Goal: Communication & Community: Answer question/provide support

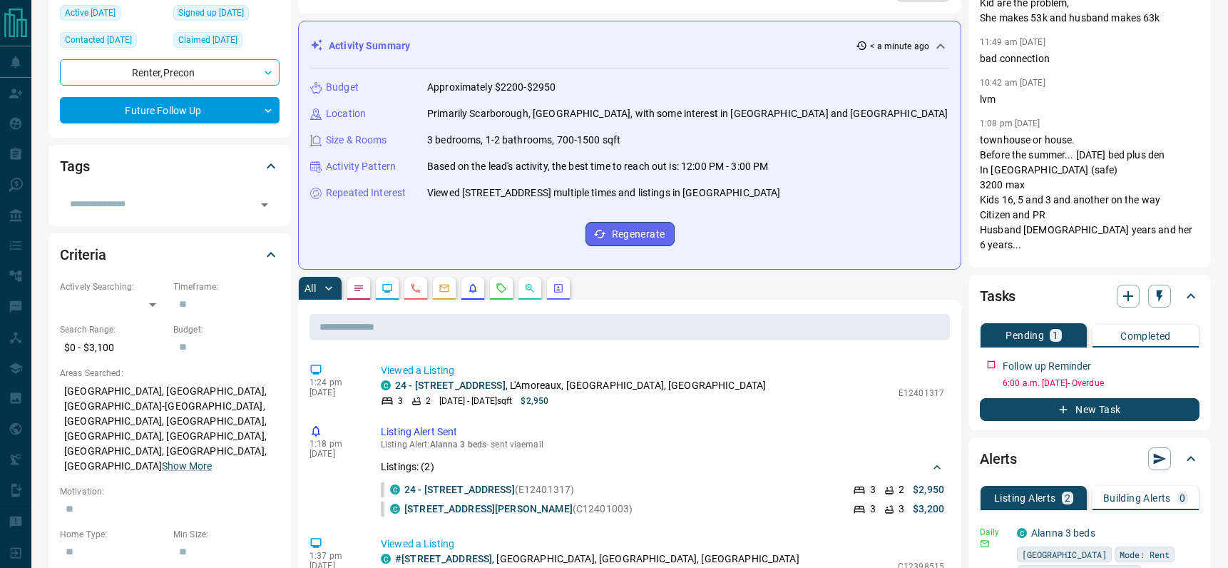
scroll to position [223, 0]
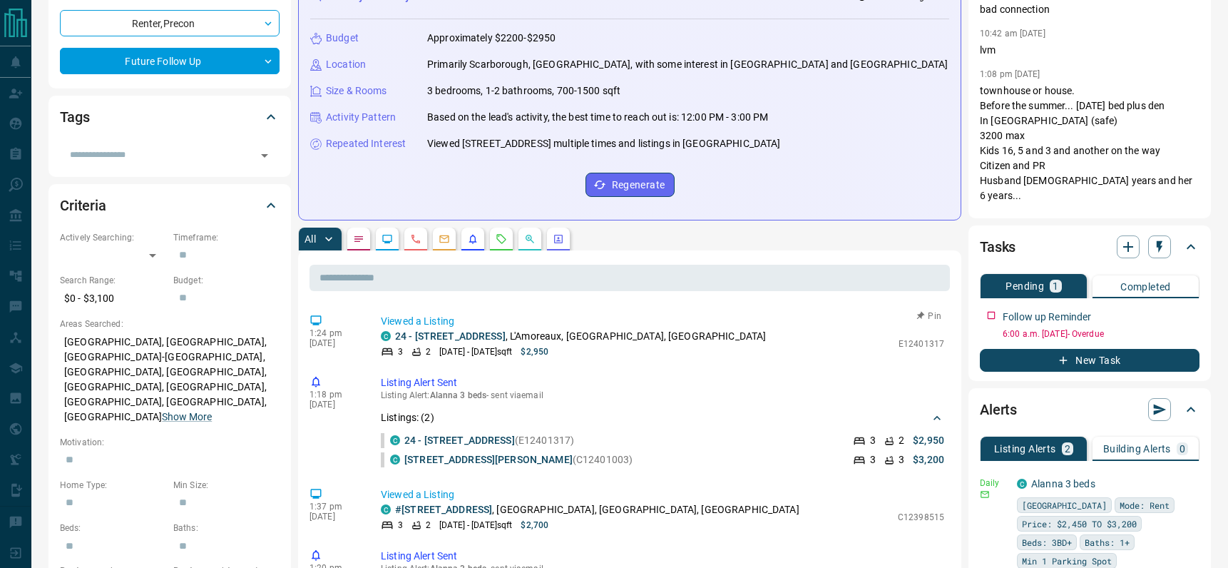
click at [907, 343] on p "E12401317" at bounding box center [922, 343] width 46 height 13
copy p "E12401317"
click at [913, 515] on p "C12398515" at bounding box center [921, 517] width 46 height 13
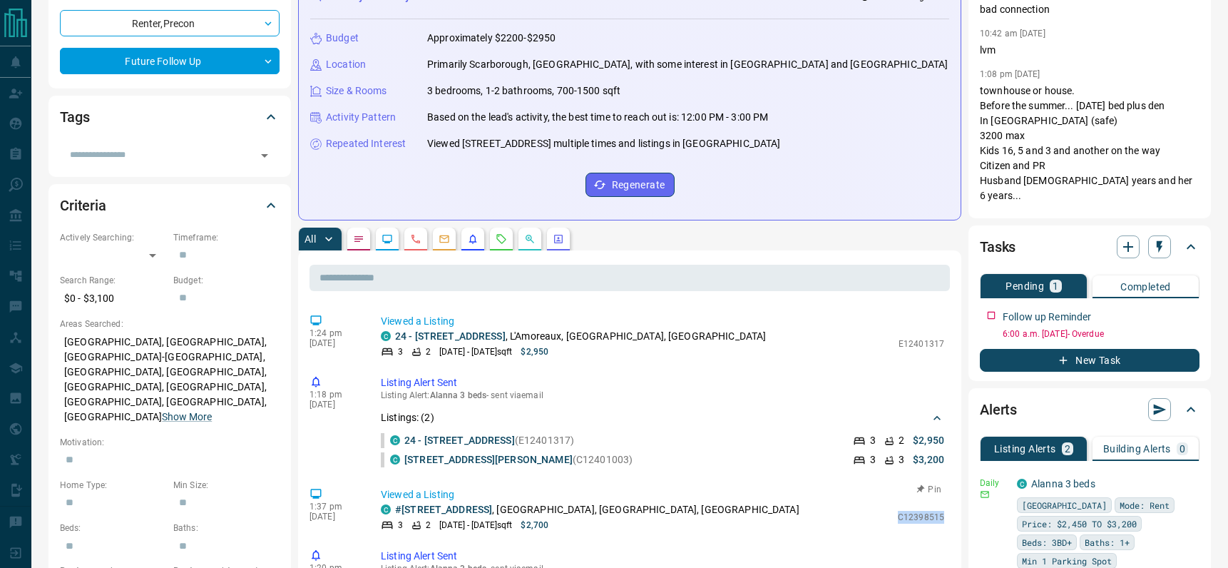
copy p "C12398515"
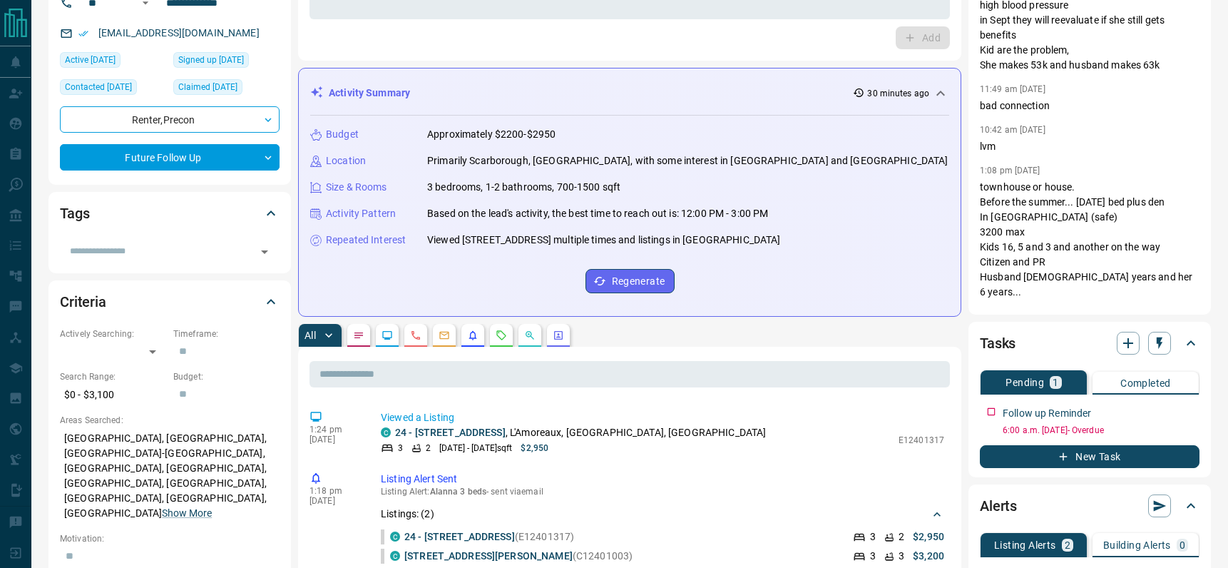
scroll to position [263, 0]
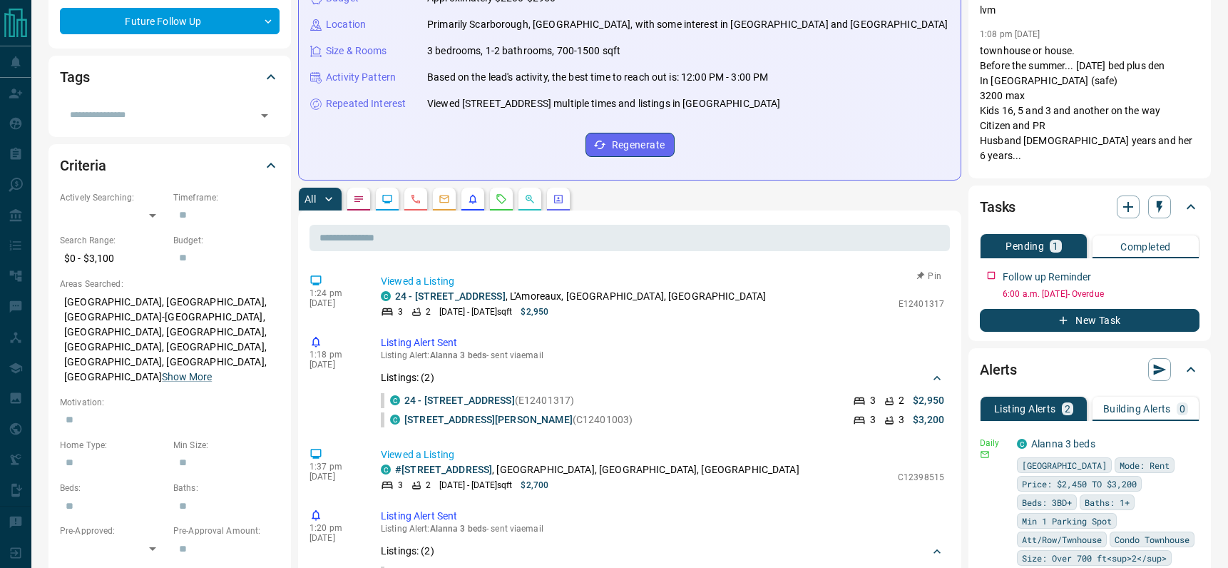
click at [909, 305] on p "E12401317" at bounding box center [922, 303] width 46 height 13
copy div "E12401317 Pin"
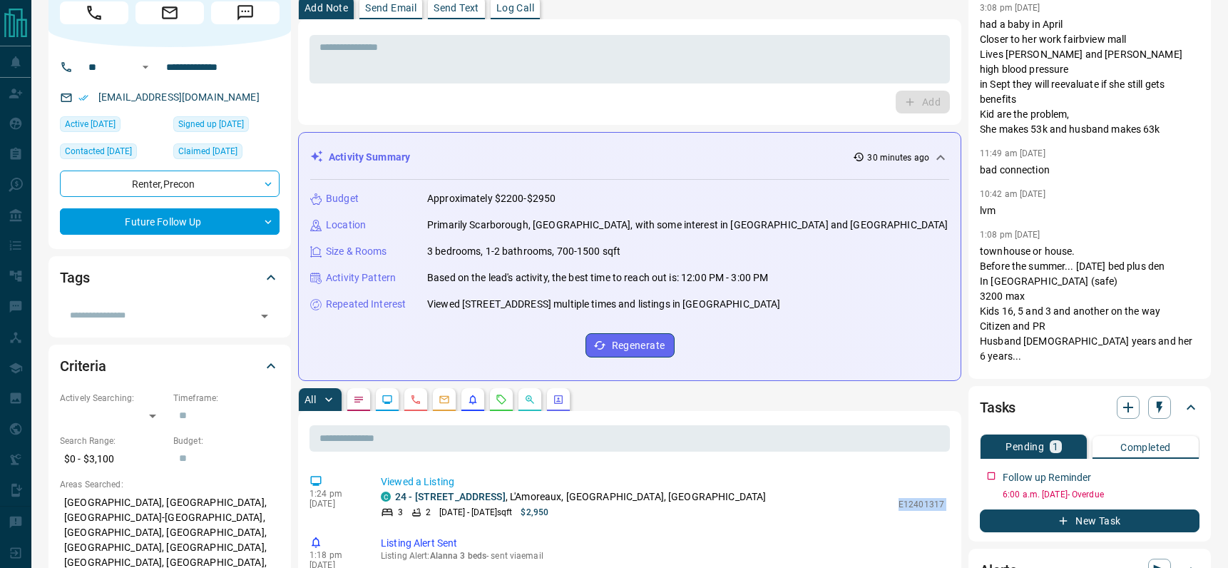
scroll to position [0, 0]
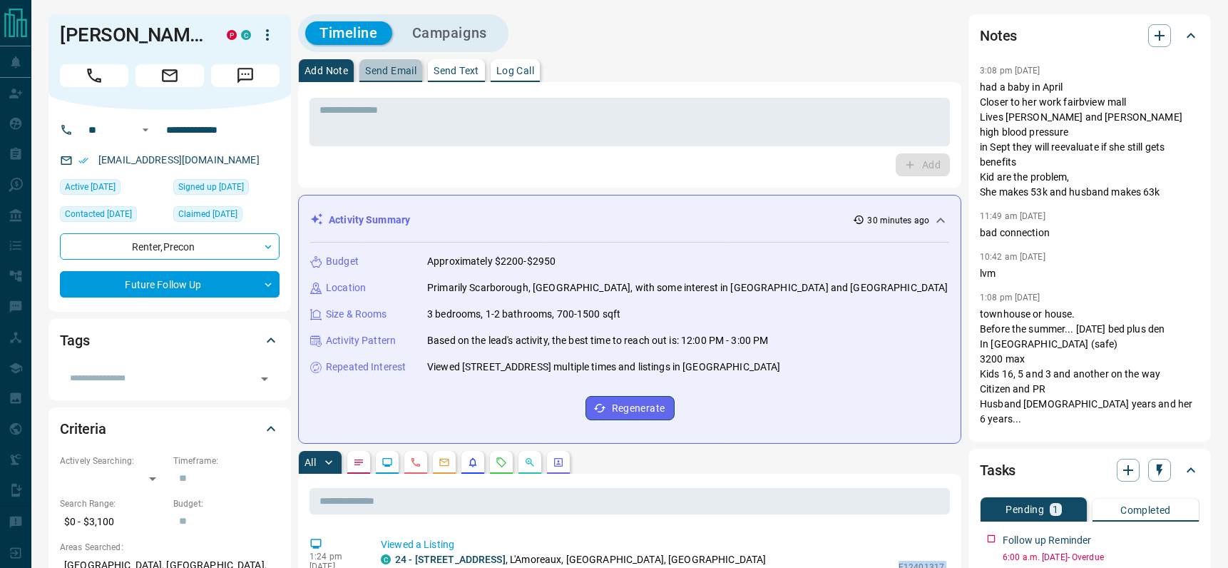
click at [390, 71] on p "Send Email" at bounding box center [390, 71] width 51 height 10
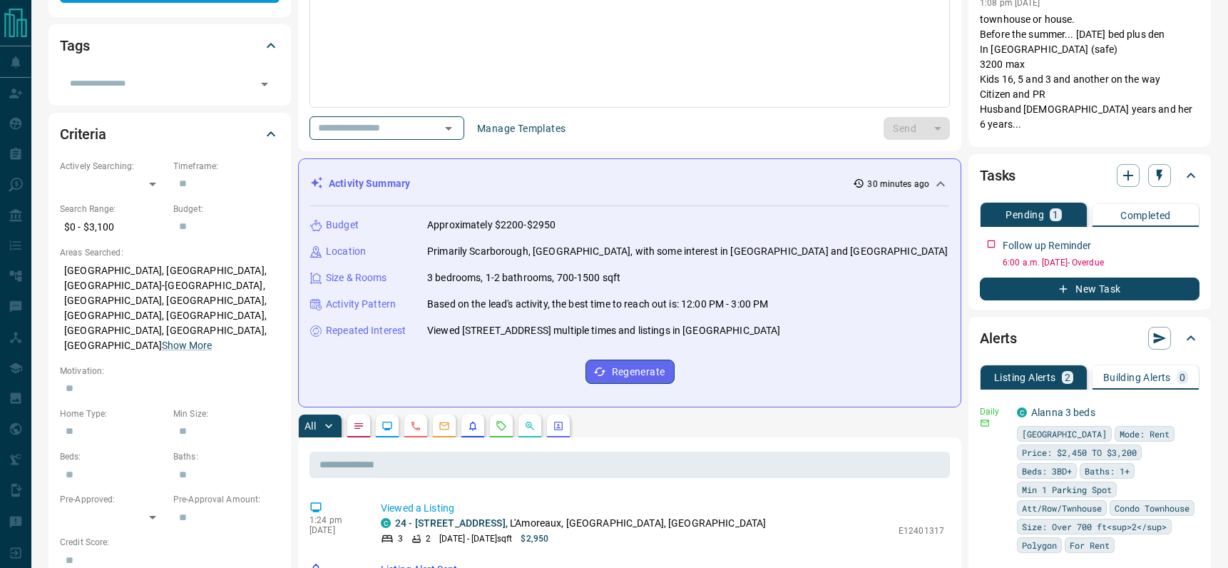
scroll to position [295, 0]
drag, startPoint x: 519, startPoint y: 521, endPoint x: 394, endPoint y: 521, distance: 124.1
click at [395, 521] on p "[STREET_ADDRESS]" at bounding box center [580, 522] width 371 height 15
copy link "24 - [STREET_ADDRESS]"
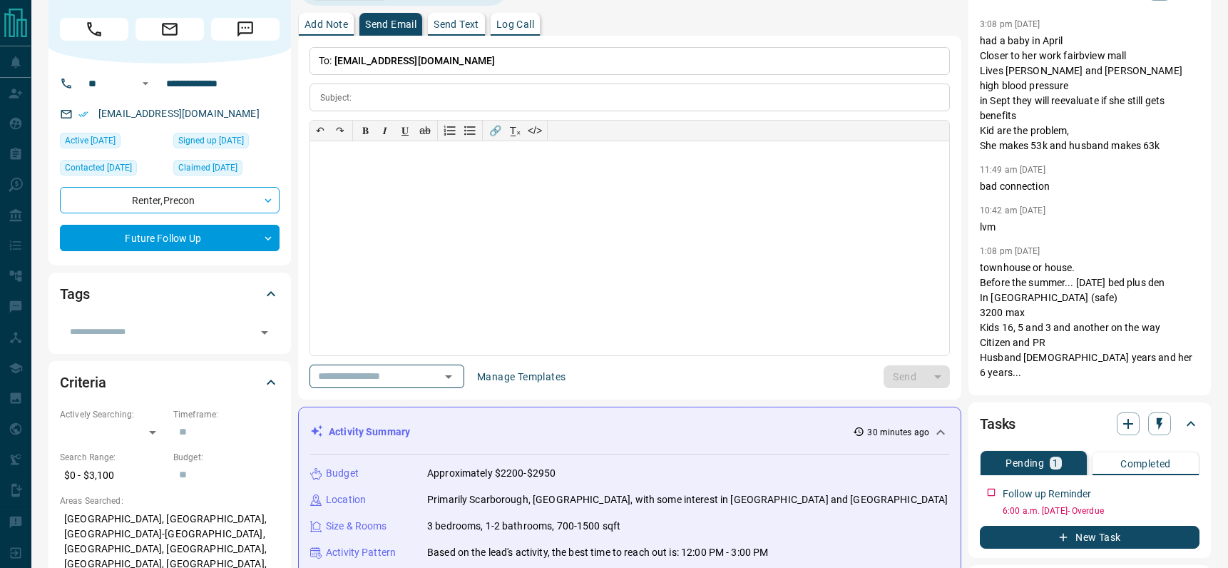
scroll to position [0, 0]
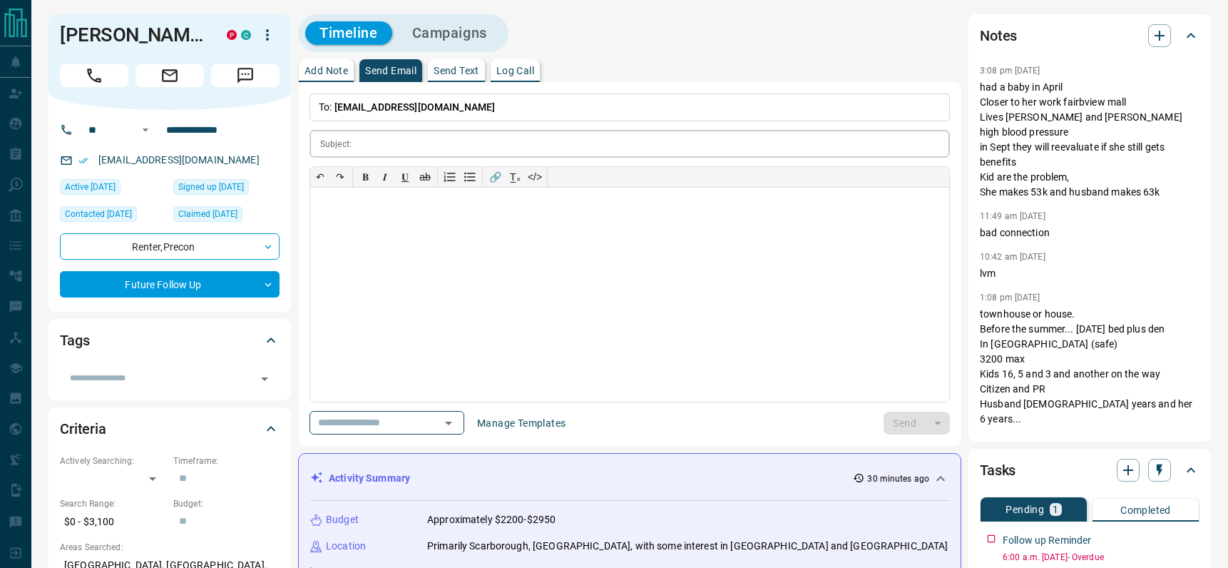
click at [370, 144] on input "text" at bounding box center [653, 144] width 592 height 26
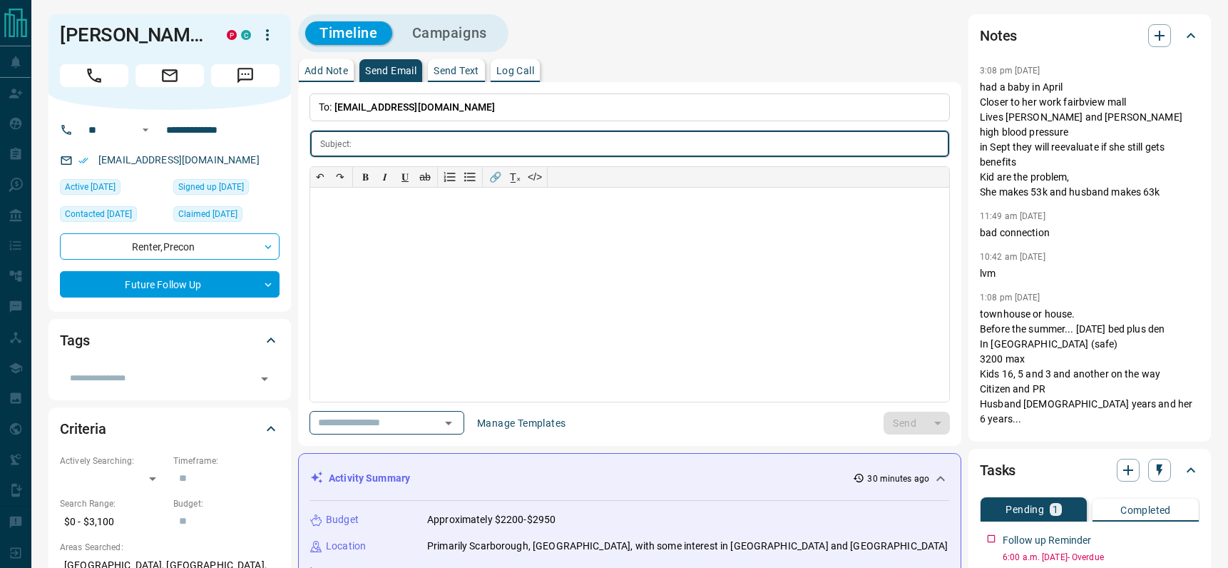
paste input "**********"
type input "**********"
click at [423, 223] on div at bounding box center [629, 295] width 639 height 214
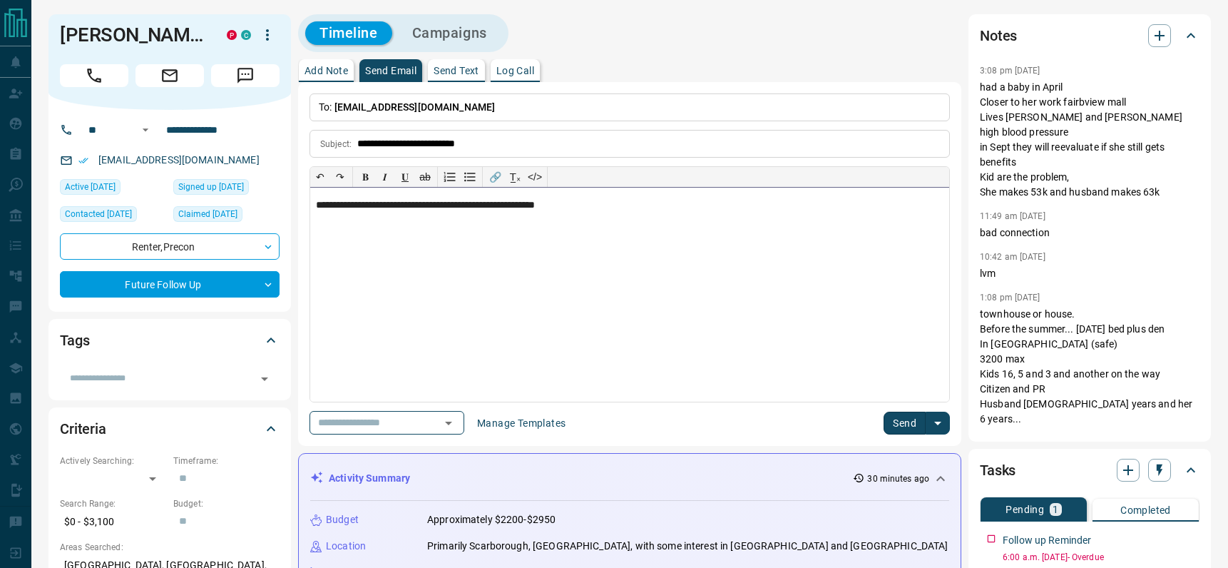
click at [620, 207] on p "**********" at bounding box center [630, 205] width 628 height 11
click at [908, 423] on button "Send" at bounding box center [905, 423] width 42 height 23
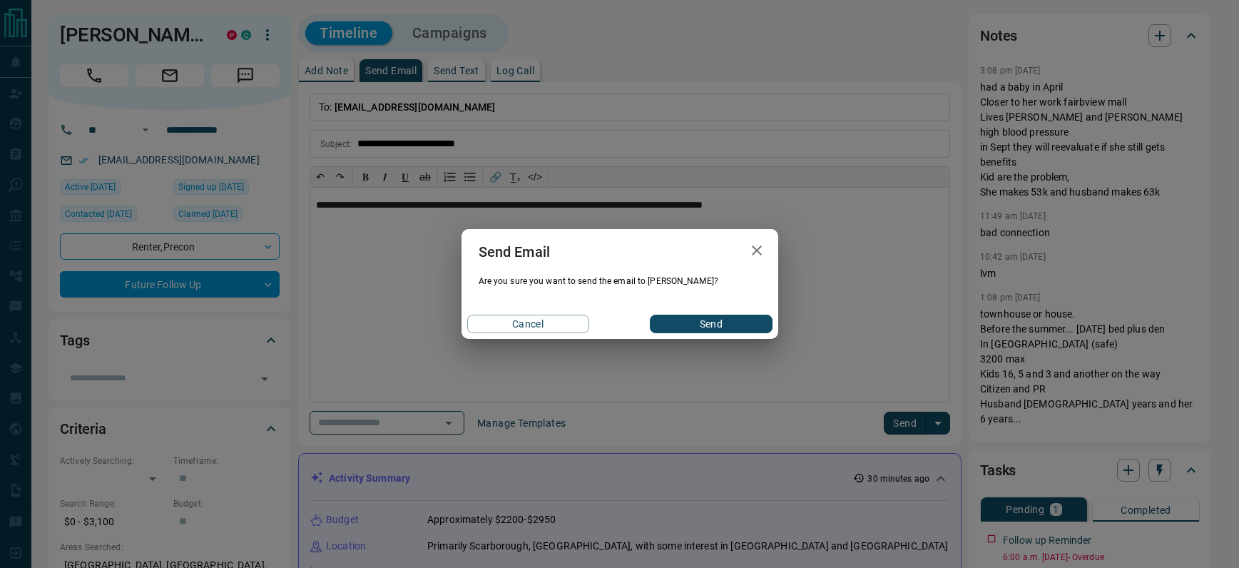
click at [710, 324] on button "Send" at bounding box center [711, 324] width 122 height 19
